Goal: Navigation & Orientation: Find specific page/section

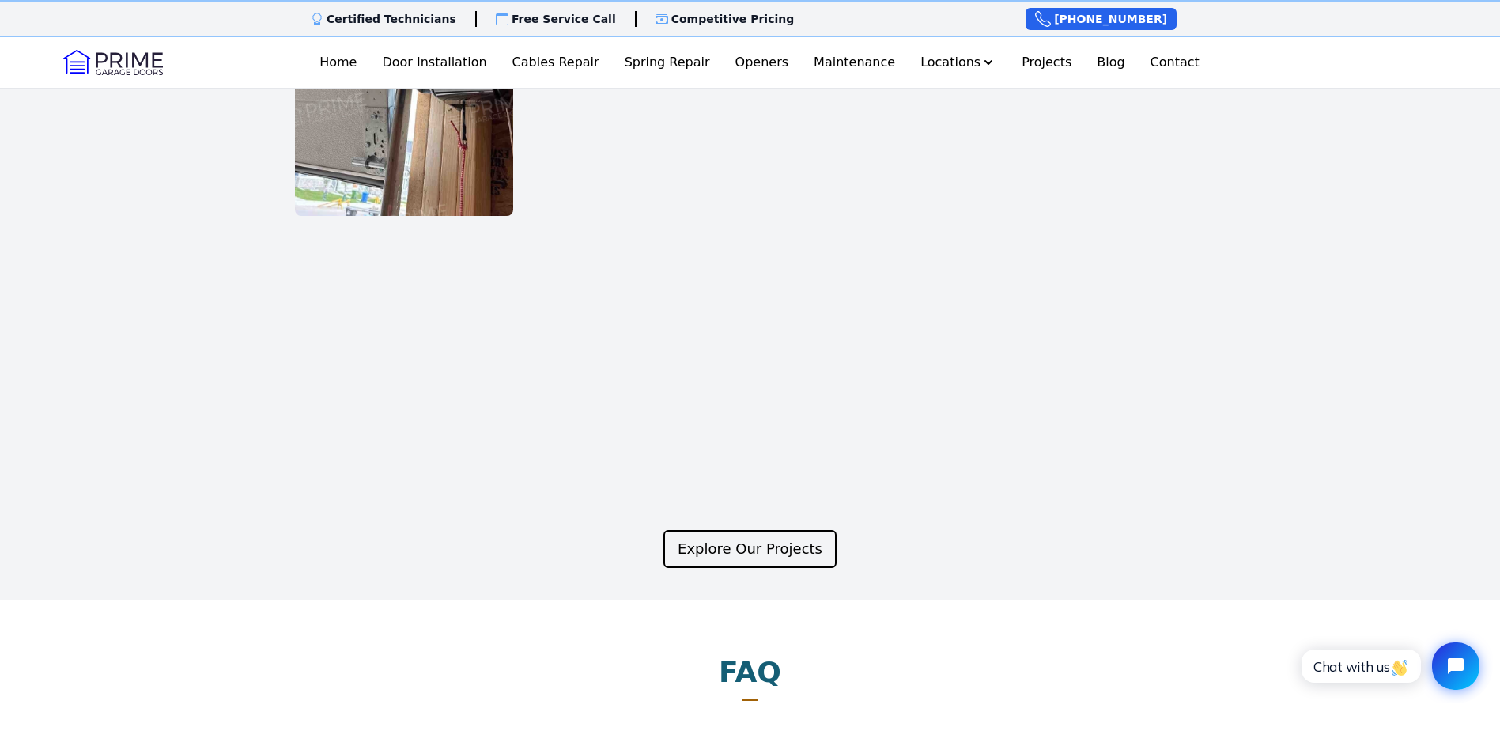
scroll to position [2847, 0]
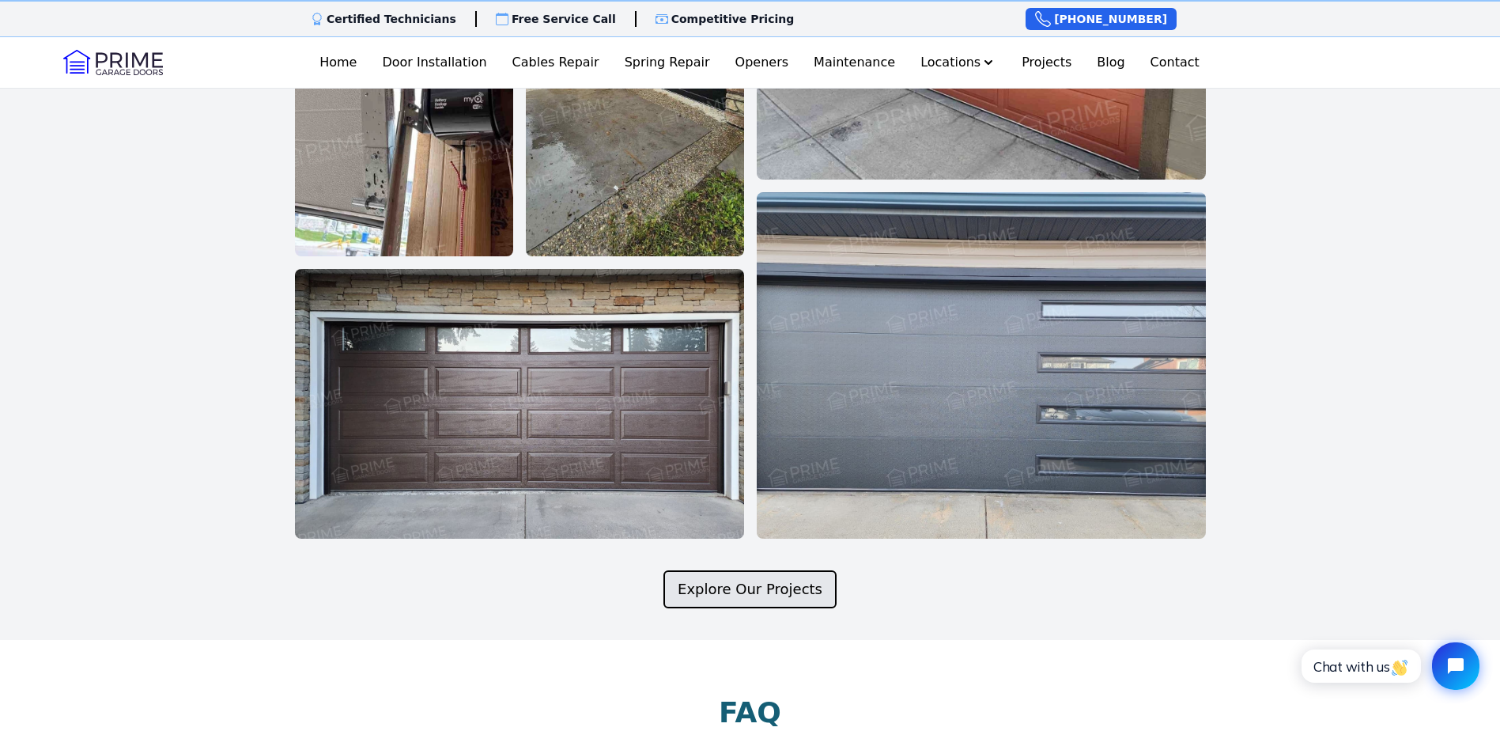
click at [697, 570] on link "Explore Our Projects" at bounding box center [749, 589] width 173 height 38
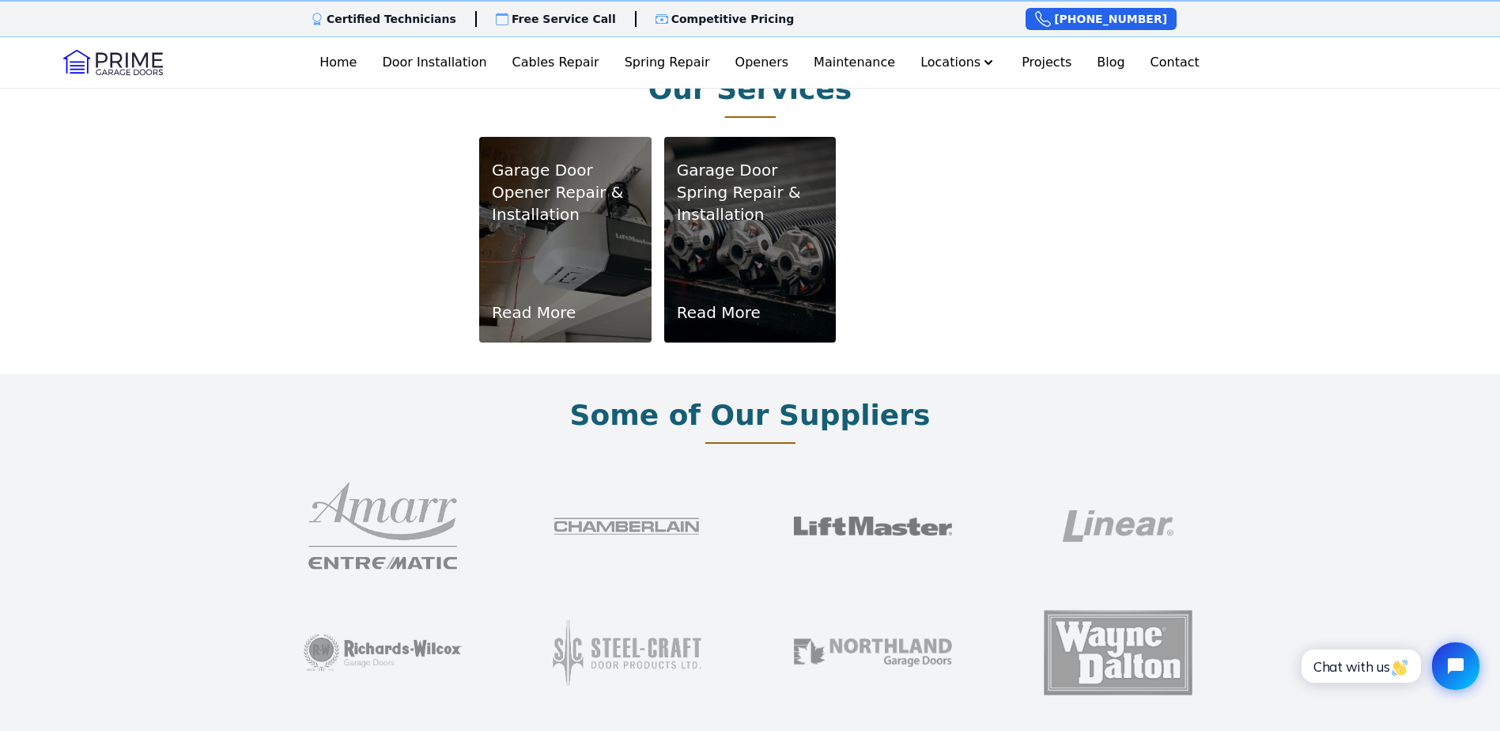
scroll to position [1028, 0]
